Goal: Transaction & Acquisition: Purchase product/service

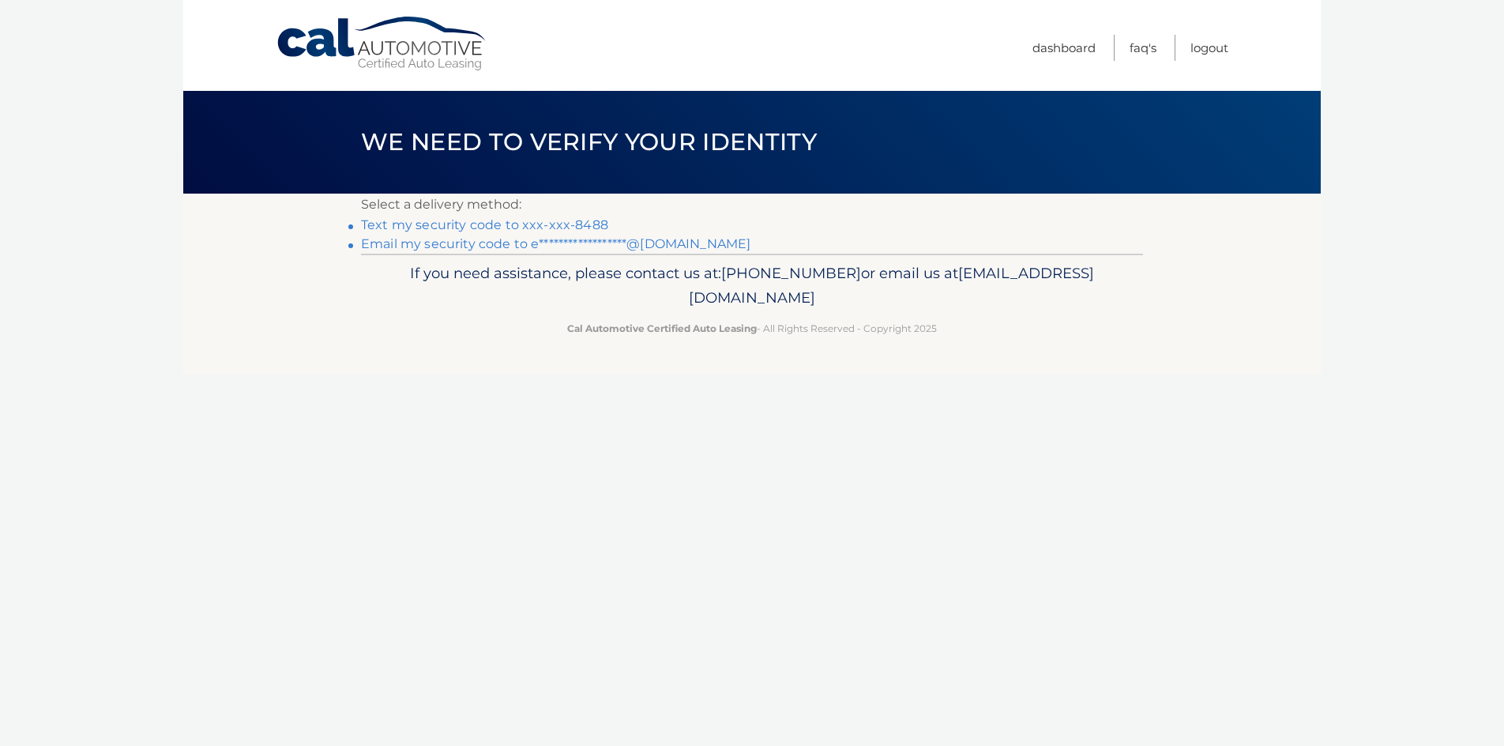
click at [587, 222] on link "Text my security code to xxx-xxx-8488" at bounding box center [484, 224] width 247 height 15
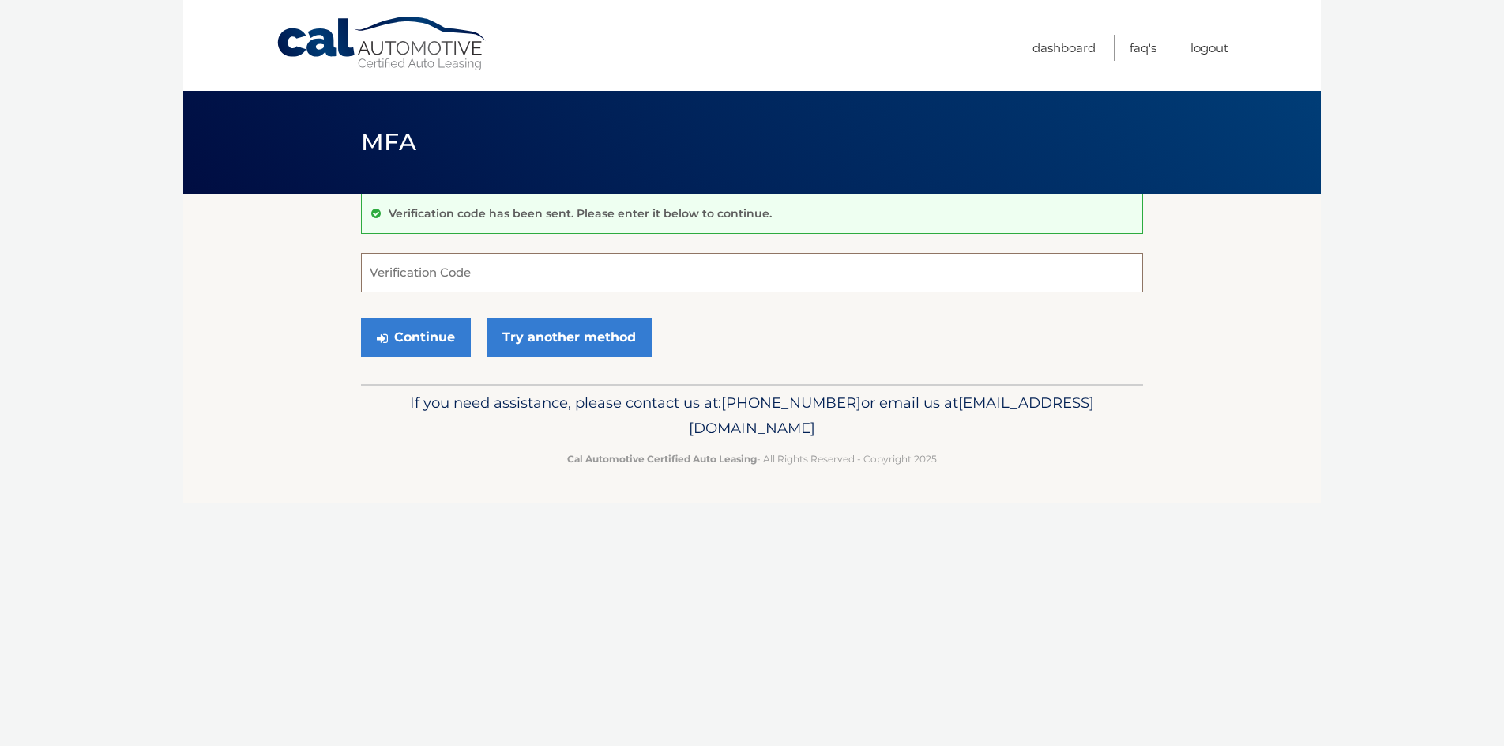
click at [605, 277] on input "Verification Code" at bounding box center [752, 272] width 782 height 39
type input "701458"
click at [361, 318] on button "Continue" at bounding box center [416, 337] width 110 height 39
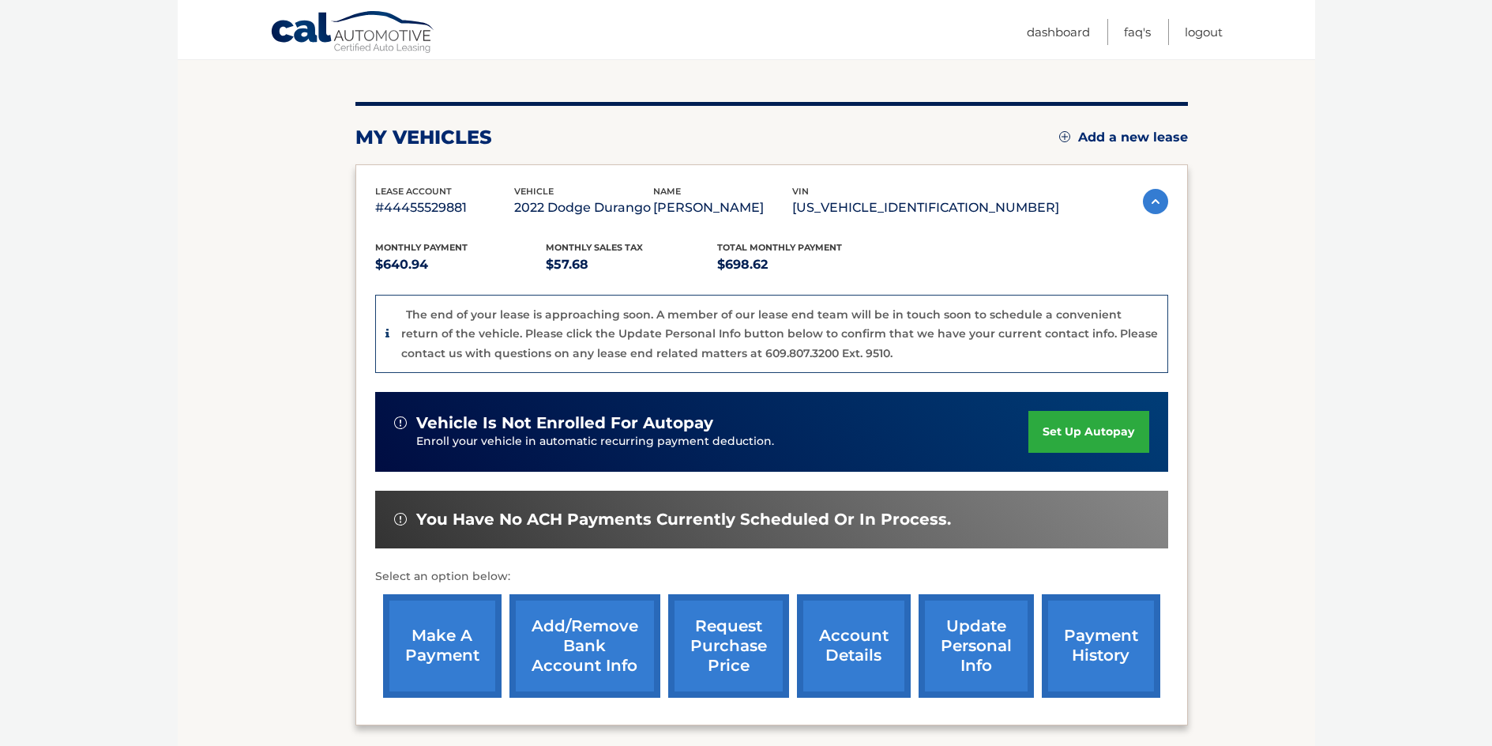
scroll to position [310, 0]
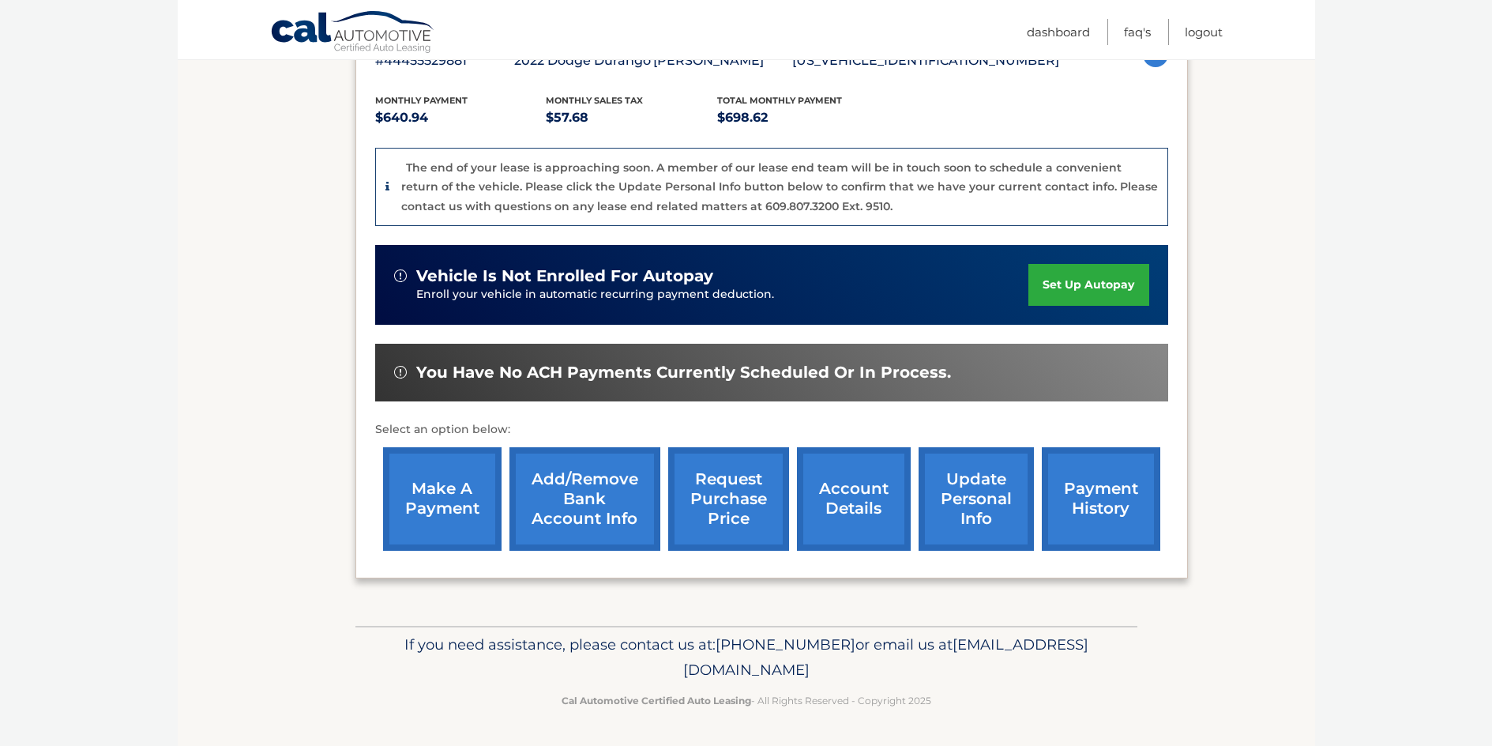
click at [449, 507] on link "make a payment" at bounding box center [442, 498] width 118 height 103
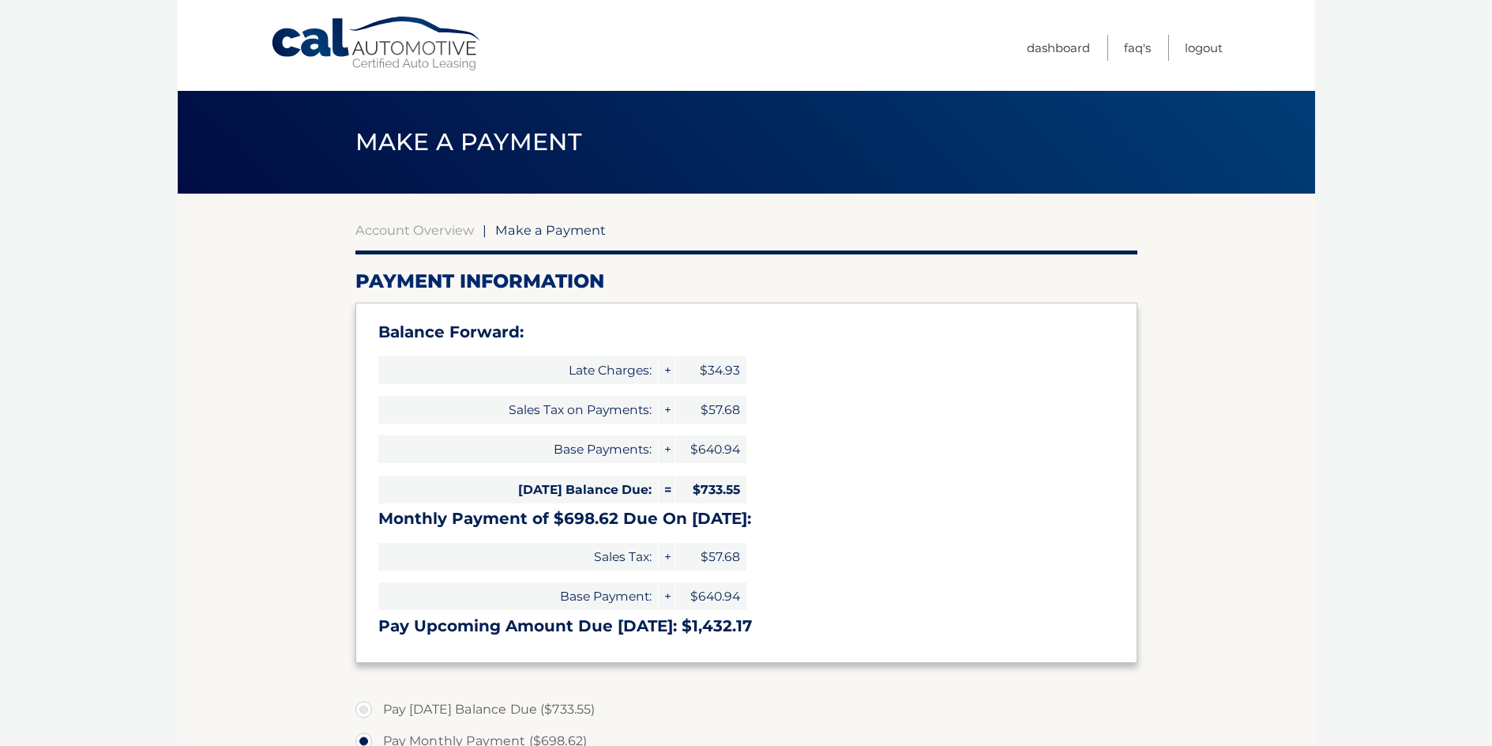
select select "NjQ2YWZlNDAtNzk1Yy00ZWU1LWI1ZDQtMmY2NjU5NThkMGQy"
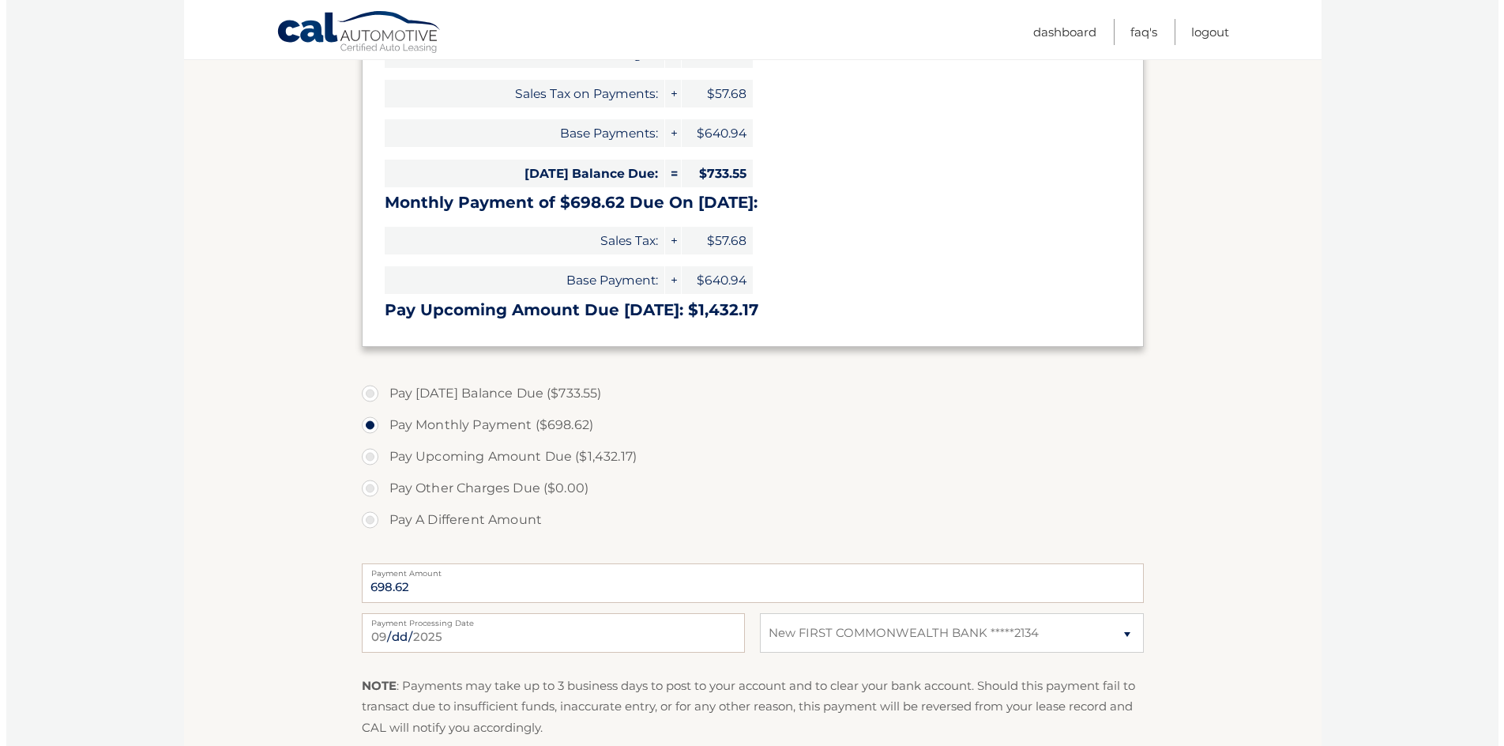
scroll to position [530, 0]
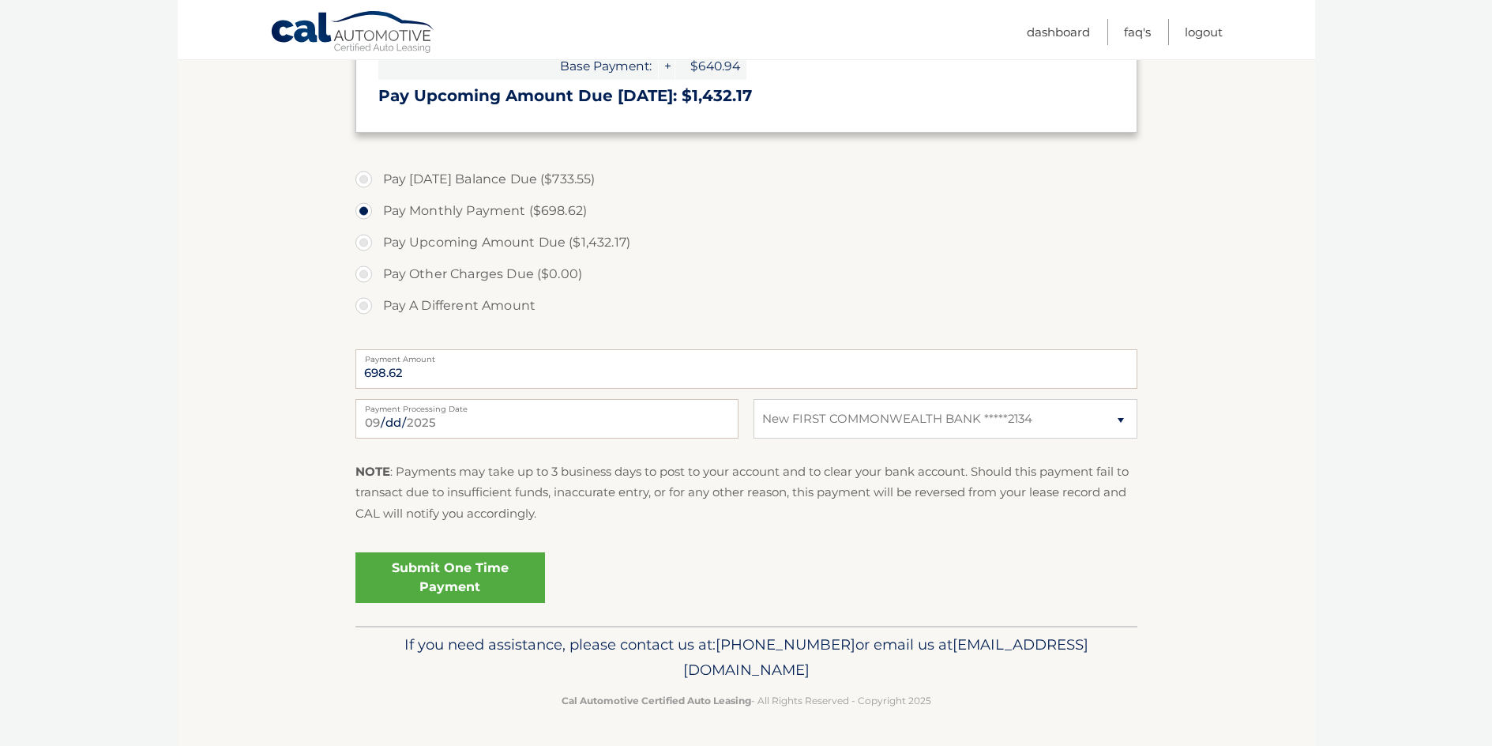
click at [472, 579] on link "Submit One Time Payment" at bounding box center [450, 577] width 190 height 51
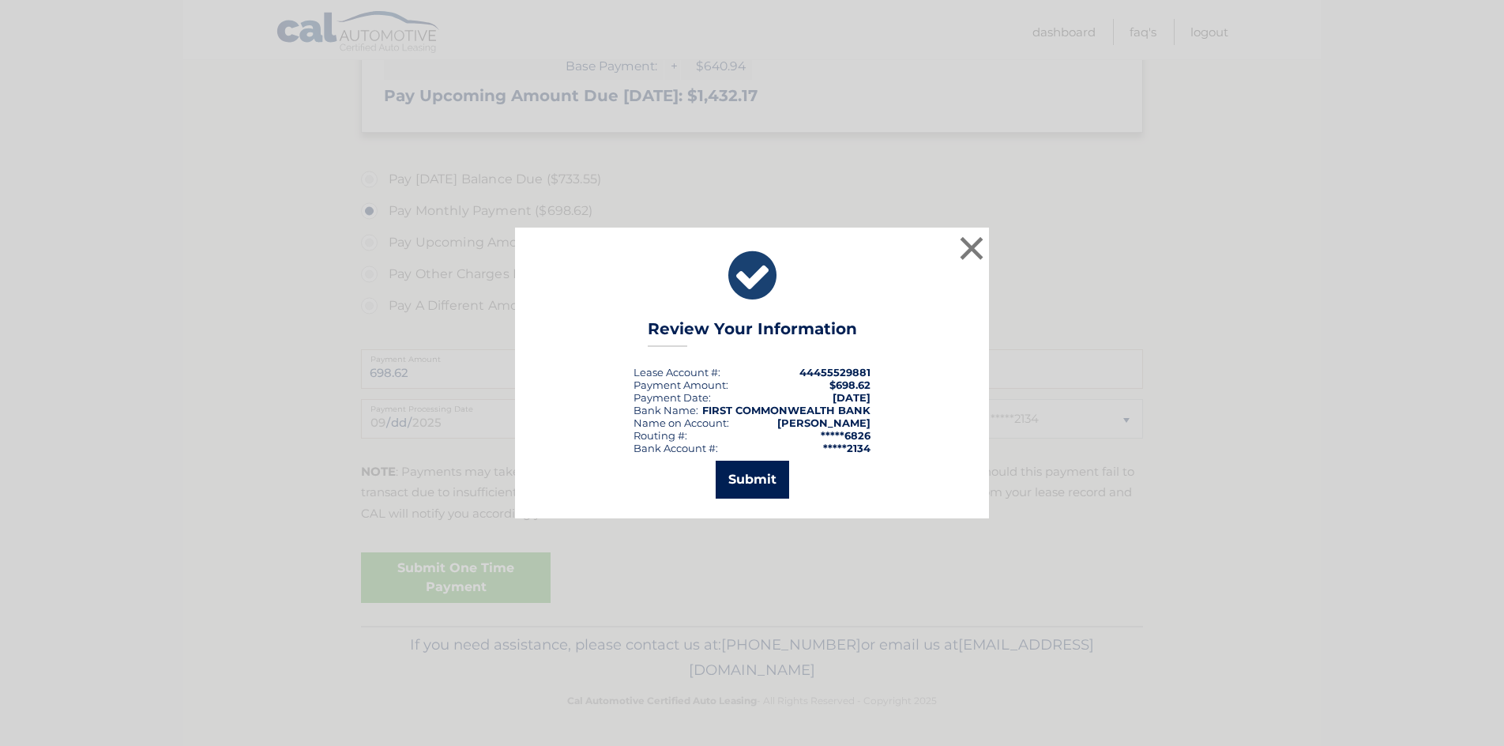
click at [731, 483] on button "Submit" at bounding box center [752, 480] width 73 height 38
